Goal: Task Accomplishment & Management: Manage account settings

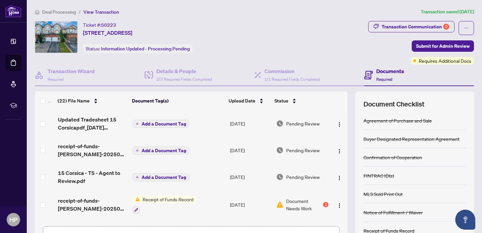
scroll to position [14, 0]
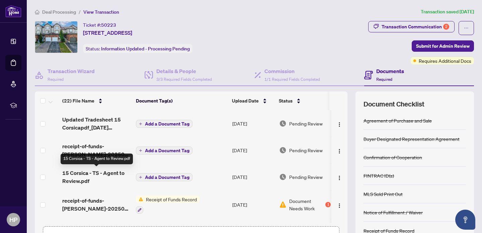
click at [107, 170] on span "15 Corsica - TS - Agent to Review.pdf" at bounding box center [96, 177] width 68 height 16
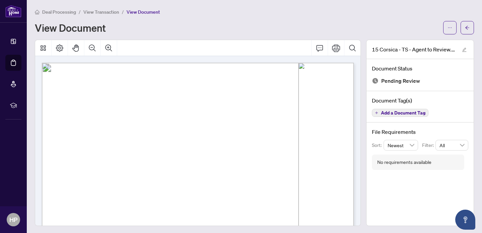
click at [97, 13] on span "View Transaction" at bounding box center [101, 12] width 36 height 6
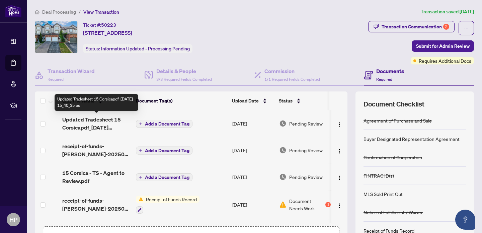
click at [100, 129] on span "Updated Tradesheet 15 Corsicapdf_[DATE] 15_40_35.pdf" at bounding box center [96, 124] width 68 height 16
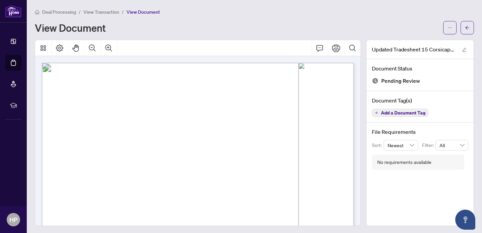
click at [106, 10] on span "View Transaction" at bounding box center [101, 12] width 36 height 6
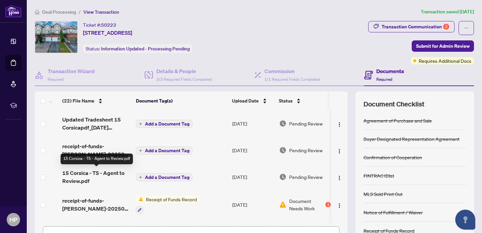
click at [82, 174] on span "15 Corsica - TS - Agent to Review.pdf" at bounding box center [96, 177] width 68 height 16
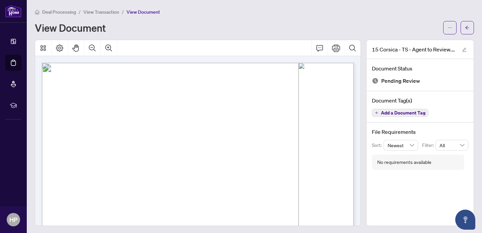
click at [112, 13] on span "View Transaction" at bounding box center [101, 12] width 36 height 6
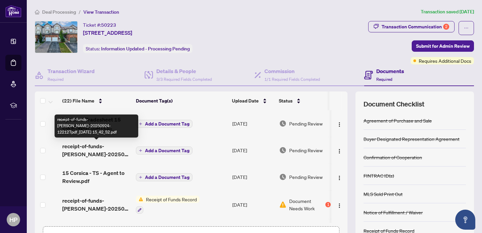
click at [99, 149] on span "receipt-of-funds-[PERSON_NAME]-20250924-122127pdf_[DATE] 15_42_52.pdf" at bounding box center [96, 150] width 68 height 16
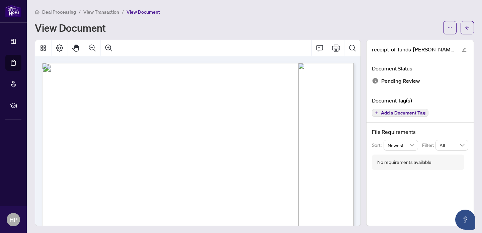
click at [102, 12] on span "View Transaction" at bounding box center [101, 12] width 36 height 6
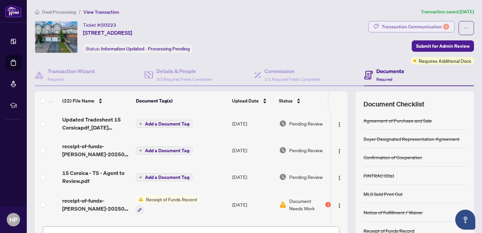
click at [390, 25] on div "Transaction Communication 2" at bounding box center [415, 26] width 68 height 11
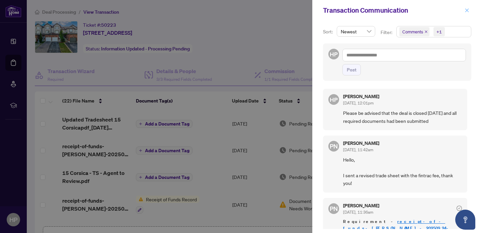
click at [466, 12] on icon "close" at bounding box center [466, 10] width 5 height 5
